Goal: Navigation & Orientation: Find specific page/section

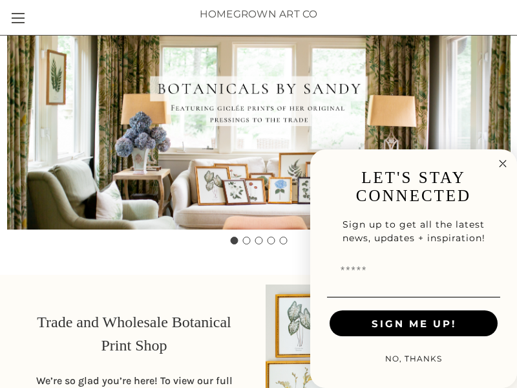
scroll to position [543, 0]
